Goal: Navigation & Orientation: Find specific page/section

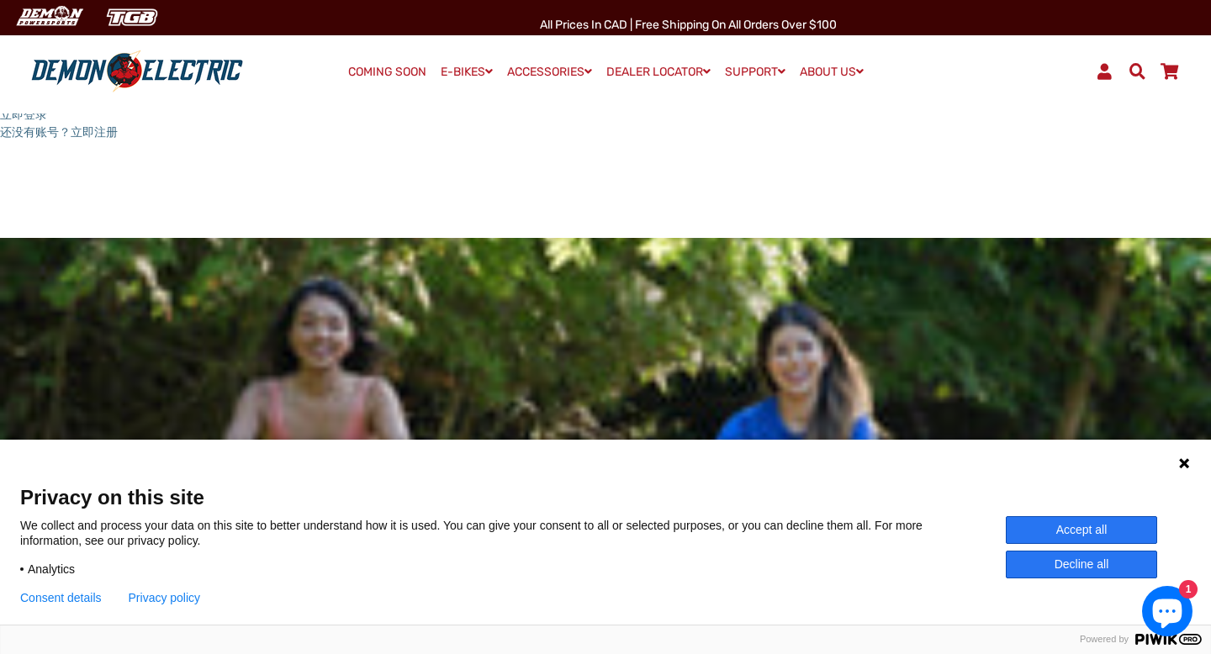
click at [1063, 533] on button "Accept all" at bounding box center [1081, 530] width 151 height 28
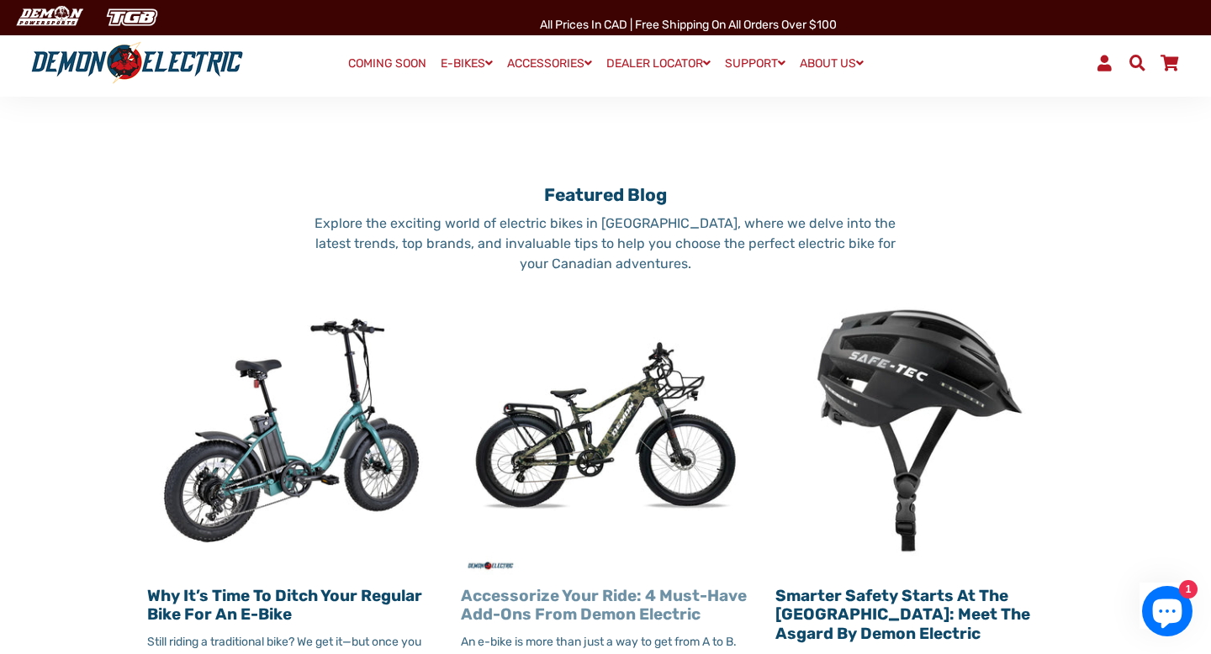
scroll to position [1818, 0]
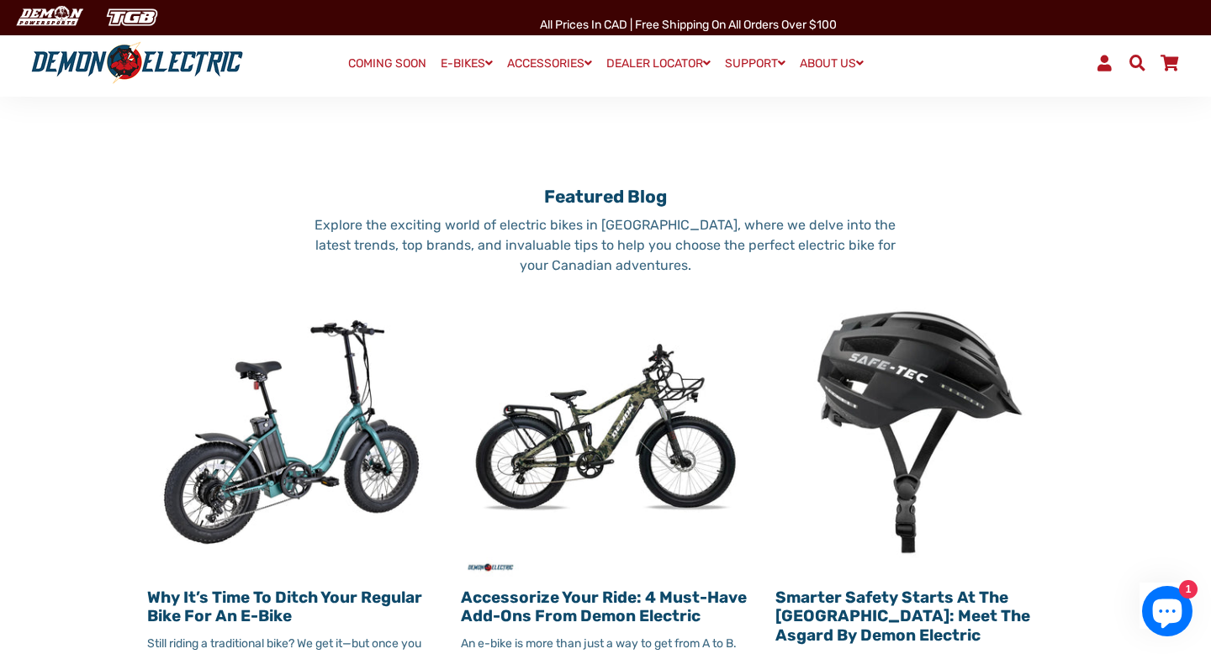
click at [603, 322] on img at bounding box center [605, 432] width 289 height 289
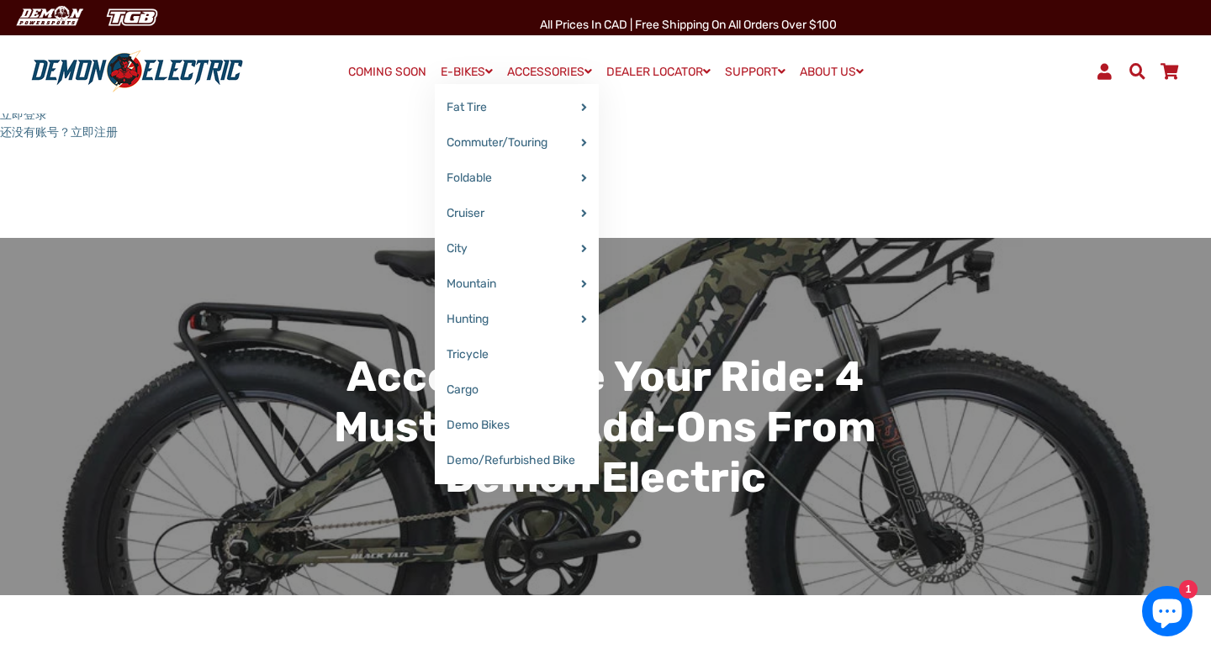
click at [454, 71] on link "E-BIKES" at bounding box center [467, 72] width 64 height 24
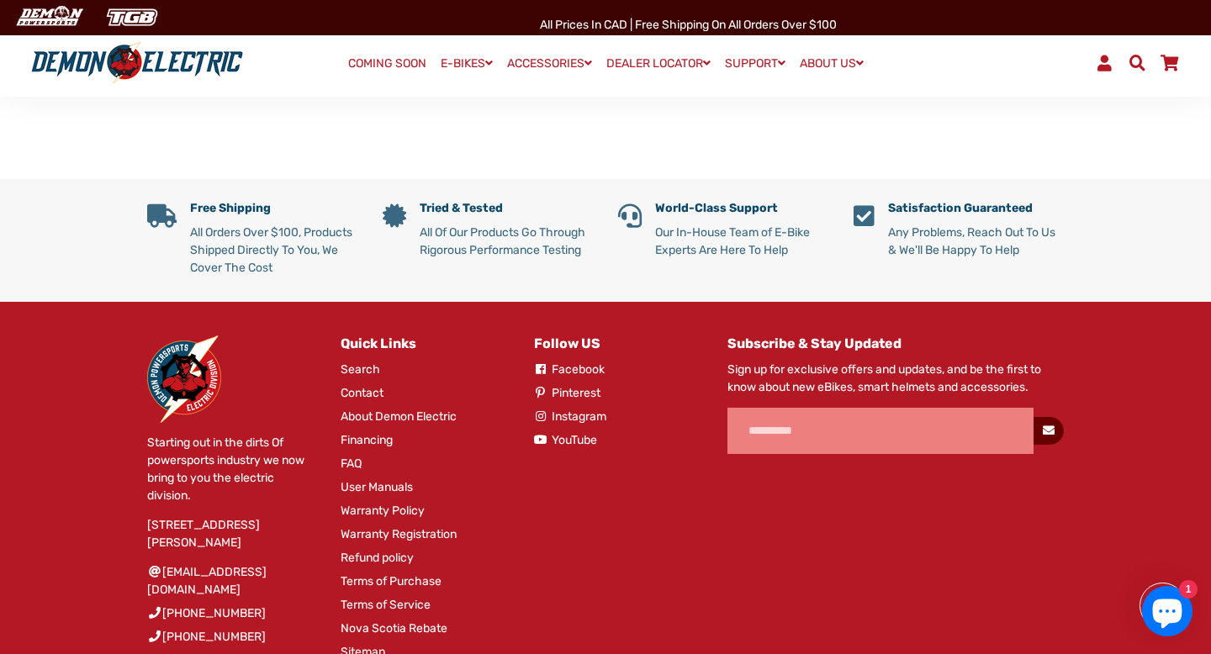
scroll to position [1676, 0]
